Goal: Information Seeking & Learning: Understand process/instructions

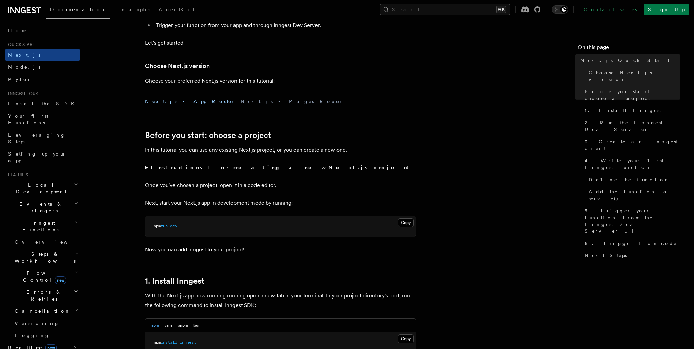
scroll to position [130, 0]
click at [241, 99] on button "Next.js - Pages Router" at bounding box center [292, 99] width 102 height 15
click at [162, 99] on button "Next.js - App Router" at bounding box center [190, 99] width 90 height 15
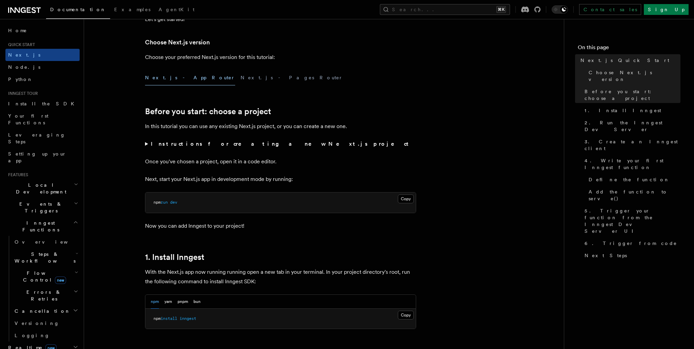
scroll to position [154, 0]
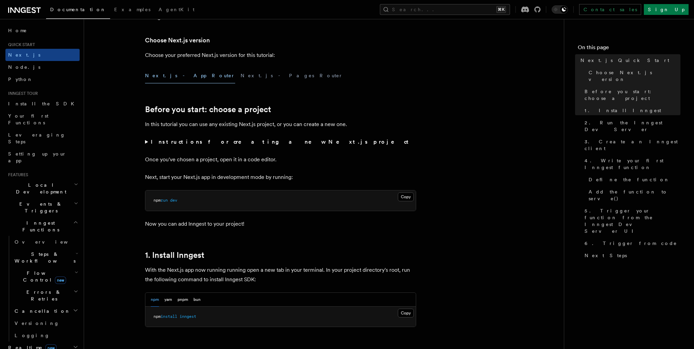
click at [147, 142] on summary "Instructions for creating a new Next.js project" at bounding box center [280, 141] width 271 height 9
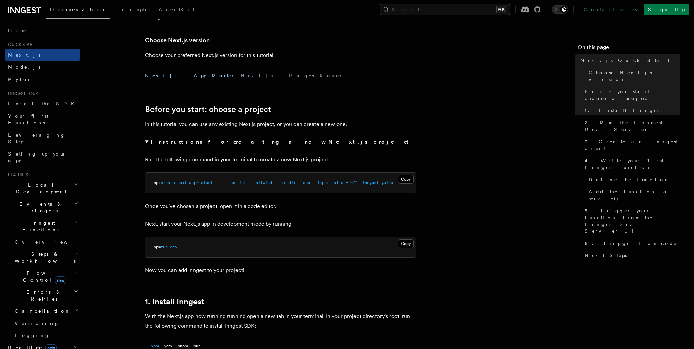
click at [147, 142] on summary "Instructions for creating a new Next.js project" at bounding box center [280, 141] width 271 height 9
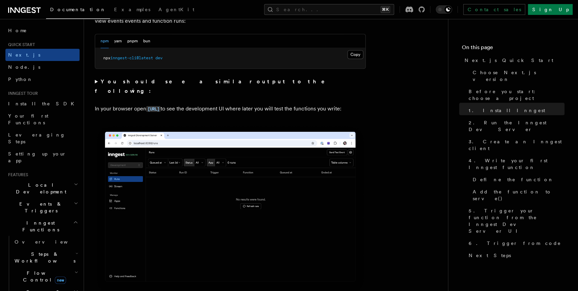
scroll to position [514, 0]
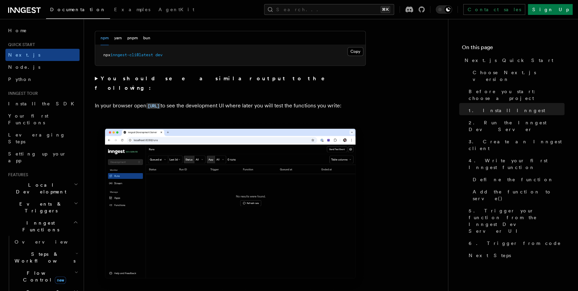
click at [96, 78] on summary "You should see a similar output to the following:" at bounding box center [230, 83] width 271 height 19
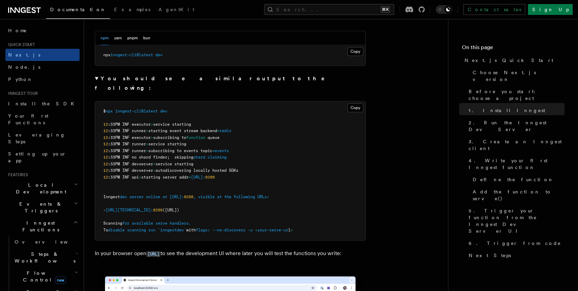
click at [96, 78] on summary "You should see a similar output to the following:" at bounding box center [230, 83] width 271 height 19
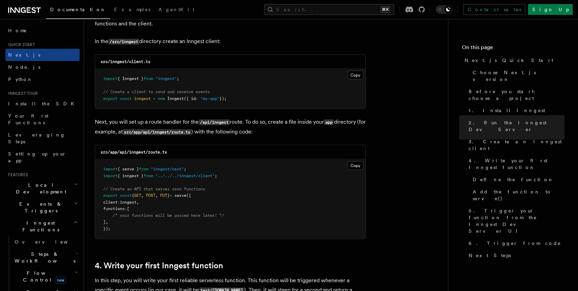
scroll to position [861, 0]
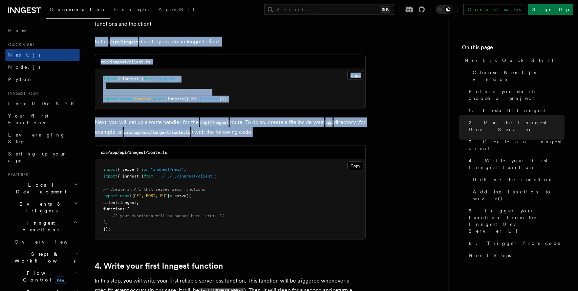
drag, startPoint x: 94, startPoint y: 41, endPoint x: 273, endPoint y: 139, distance: 204.7
click at [265, 137] on div at bounding box center [265, 137] width 0 height 0
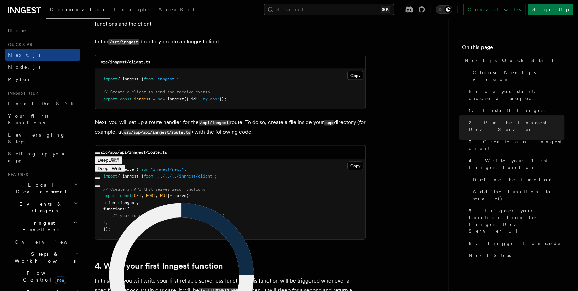
click at [207, 124] on code "/api/inngest" at bounding box center [214, 123] width 31 height 6
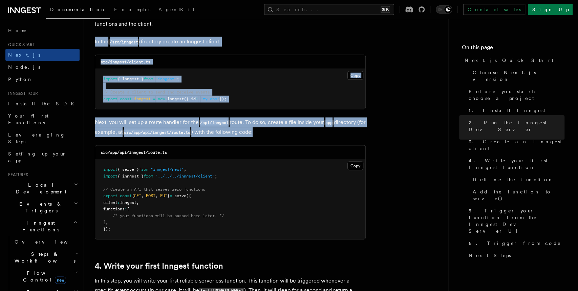
drag, startPoint x: 95, startPoint y: 42, endPoint x: 277, endPoint y: 135, distance: 205.0
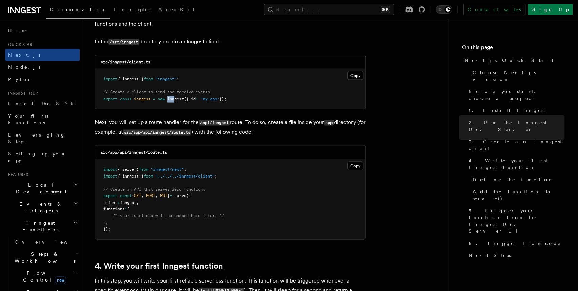
drag, startPoint x: 169, startPoint y: 95, endPoint x: 177, endPoint y: 95, distance: 8.5
click at [177, 95] on pre "import { Inngest } from "inngest" ; // Create a client to send and receive even…" at bounding box center [230, 89] width 270 height 40
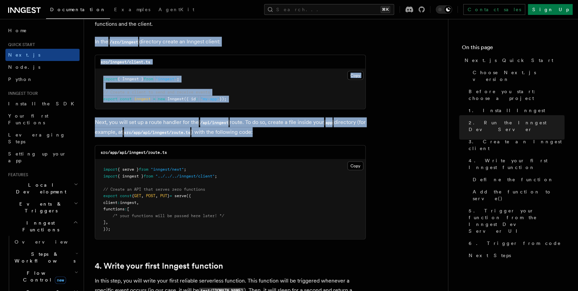
drag, startPoint x: 93, startPoint y: 43, endPoint x: 282, endPoint y: 133, distance: 209.4
click at [160, 90] on span "// Create a client to send and receive events" at bounding box center [156, 91] width 107 height 5
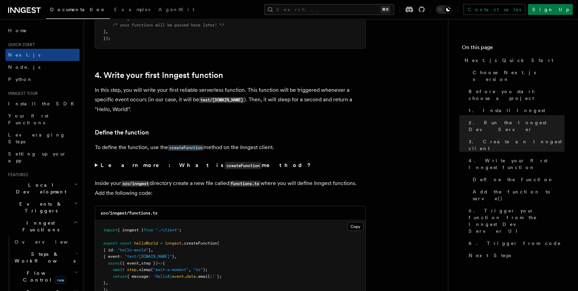
scroll to position [1051, 0]
click at [96, 167] on summary "Learn more: What is createFunction method?" at bounding box center [230, 166] width 271 height 10
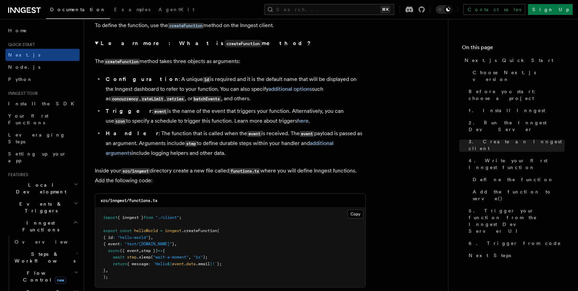
scroll to position [1173, 0]
click at [139, 202] on code "src/inngest/functions.ts" at bounding box center [129, 200] width 57 height 5
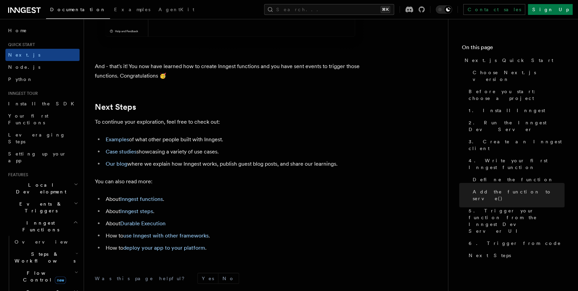
scroll to position [4280, 0]
